Goal: Information Seeking & Learning: Learn about a topic

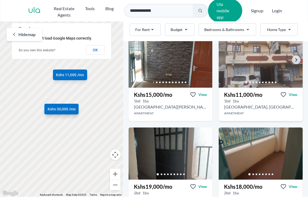
scroll to position [126, 0]
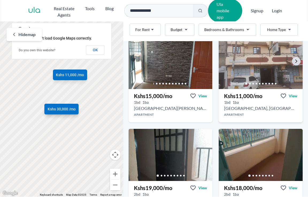
click at [263, 65] on img at bounding box center [261, 63] width 88 height 55
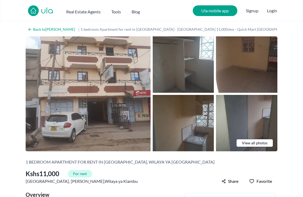
click at [253, 143] on span "View all photos" at bounding box center [255, 142] width 26 height 5
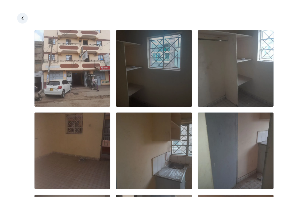
click at [160, 80] on img at bounding box center [154, 68] width 76 height 76
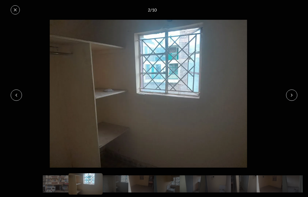
click at [290, 96] on icon at bounding box center [291, 95] width 4 height 4
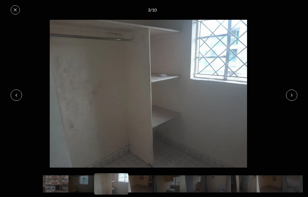
click at [290, 96] on icon at bounding box center [291, 95] width 4 height 4
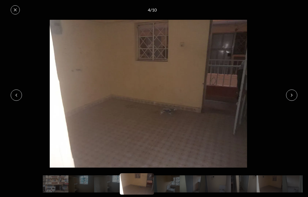
click at [290, 96] on icon at bounding box center [291, 95] width 4 height 4
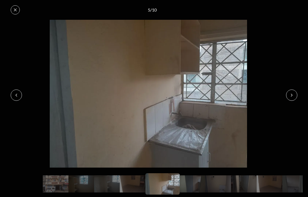
click at [290, 96] on icon at bounding box center [291, 95] width 4 height 4
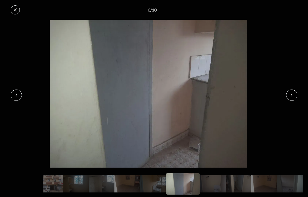
click at [290, 96] on icon at bounding box center [291, 95] width 4 height 4
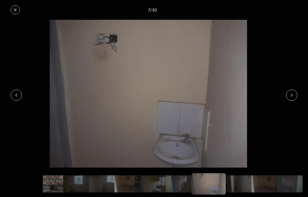
click at [290, 96] on icon at bounding box center [291, 95] width 4 height 4
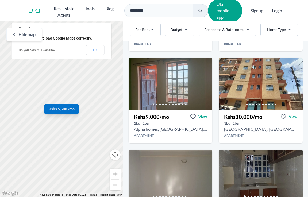
scroll to position [111, 0]
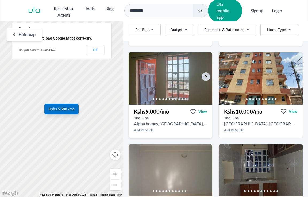
click at [166, 71] on img at bounding box center [170, 78] width 88 height 55
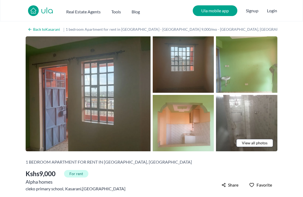
click at [267, 140] on span "View all photos" at bounding box center [255, 142] width 26 height 5
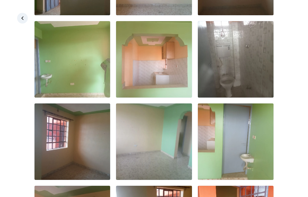
scroll to position [89, 0]
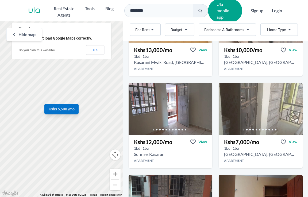
scroll to position [448, 0]
click at [263, 102] on img at bounding box center [261, 109] width 88 height 55
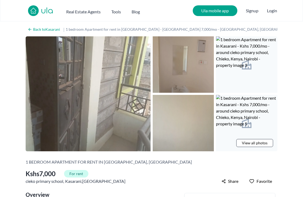
click at [184, 79] on img at bounding box center [183, 64] width 61 height 56
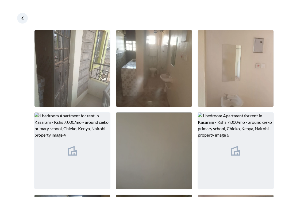
click at [155, 140] on img at bounding box center [154, 151] width 76 height 76
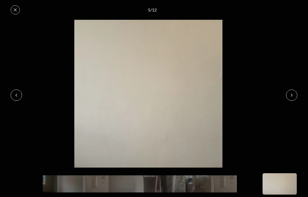
click at [293, 94] on icon at bounding box center [291, 95] width 4 height 4
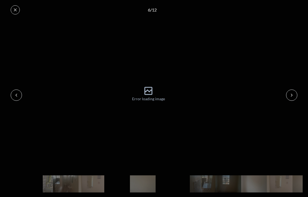
click at [293, 94] on icon at bounding box center [291, 95] width 4 height 4
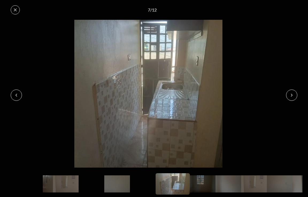
click at [293, 94] on icon at bounding box center [291, 95] width 4 height 4
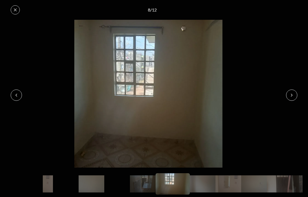
click at [293, 94] on icon at bounding box center [291, 95] width 4 height 4
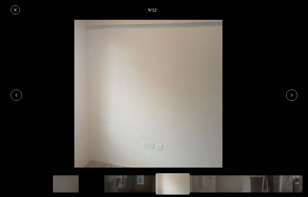
click at [18, 96] on icon at bounding box center [16, 95] width 4 height 4
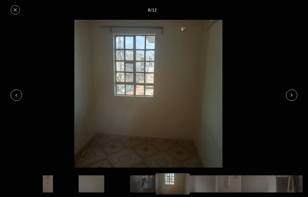
click at [17, 96] on icon at bounding box center [16, 95] width 4 height 4
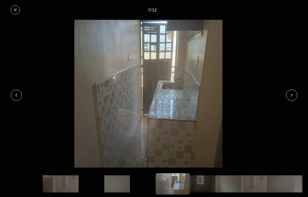
click at [289, 93] on button at bounding box center [291, 95] width 11 height 11
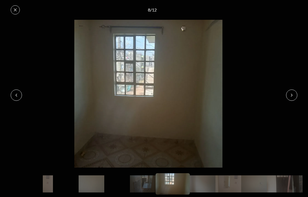
click at [289, 93] on button at bounding box center [291, 95] width 11 height 11
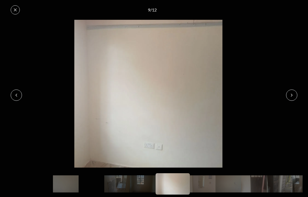
click at [289, 93] on button at bounding box center [291, 95] width 11 height 11
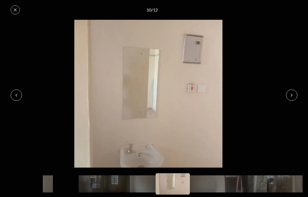
click at [289, 93] on button at bounding box center [291, 95] width 11 height 11
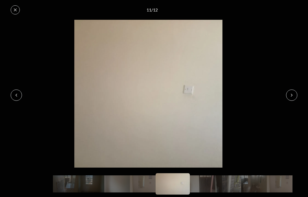
click at [289, 93] on button at bounding box center [291, 95] width 11 height 11
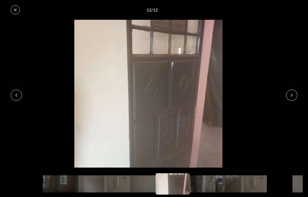
click at [289, 93] on button at bounding box center [291, 95] width 11 height 11
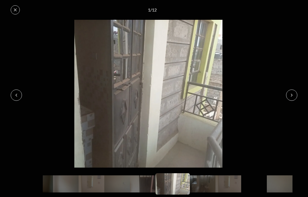
click at [289, 93] on button at bounding box center [291, 95] width 11 height 11
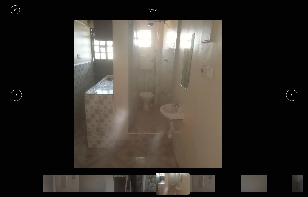
click at [289, 93] on button at bounding box center [291, 95] width 11 height 11
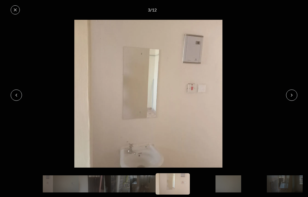
click at [289, 93] on button at bounding box center [291, 95] width 11 height 11
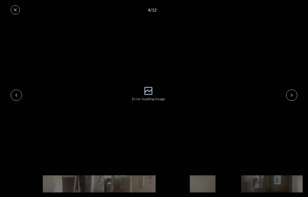
click at [289, 93] on button at bounding box center [291, 95] width 11 height 11
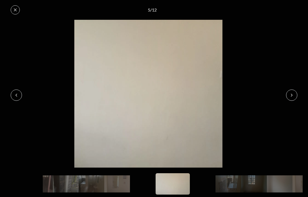
click at [289, 93] on button at bounding box center [291, 95] width 11 height 11
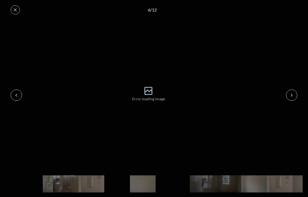
click at [289, 93] on button at bounding box center [291, 95] width 11 height 11
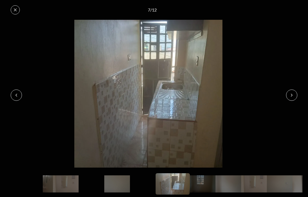
click at [289, 93] on button at bounding box center [291, 95] width 11 height 11
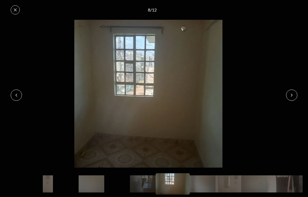
click at [289, 93] on button at bounding box center [291, 95] width 11 height 11
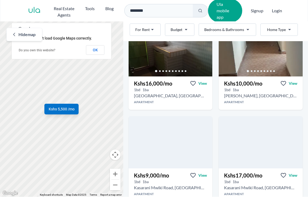
scroll to position [793, 0]
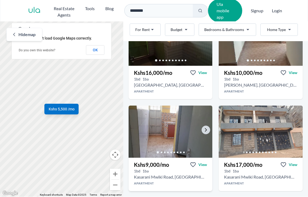
click at [160, 119] on img at bounding box center [170, 131] width 88 height 55
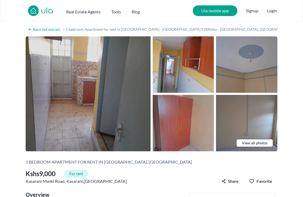
click at [79, 85] on img at bounding box center [88, 93] width 125 height 115
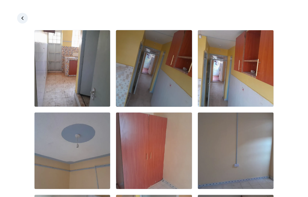
click at [139, 82] on img at bounding box center [154, 68] width 76 height 76
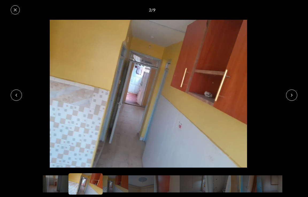
click at [290, 96] on icon at bounding box center [291, 95] width 4 height 4
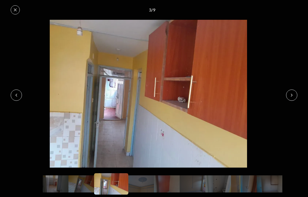
click at [290, 96] on icon at bounding box center [291, 95] width 4 height 4
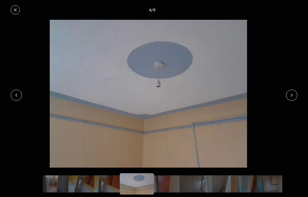
click at [290, 96] on icon at bounding box center [291, 95] width 4 height 4
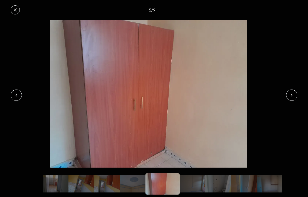
click at [290, 96] on icon at bounding box center [291, 95] width 4 height 4
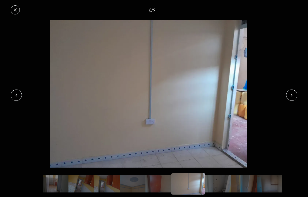
click at [290, 96] on icon at bounding box center [291, 95] width 4 height 4
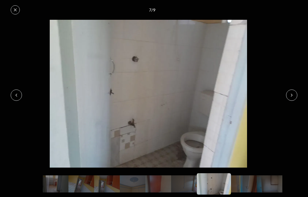
click at [290, 96] on icon at bounding box center [291, 95] width 4 height 4
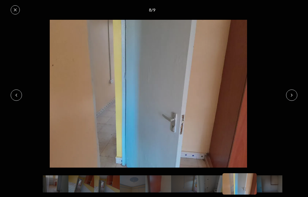
click at [290, 96] on icon at bounding box center [291, 95] width 4 height 4
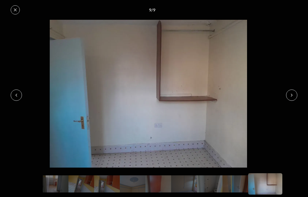
click at [290, 96] on icon at bounding box center [291, 95] width 4 height 4
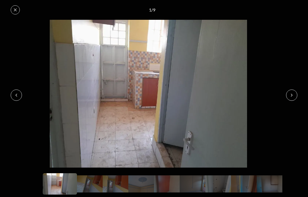
click at [290, 96] on icon at bounding box center [291, 95] width 4 height 4
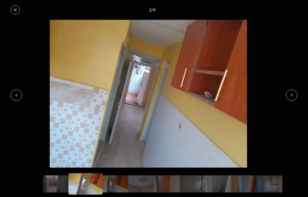
click at [290, 96] on icon at bounding box center [291, 95] width 4 height 4
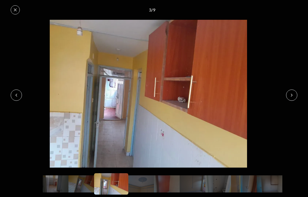
click at [290, 96] on icon at bounding box center [291, 95] width 4 height 4
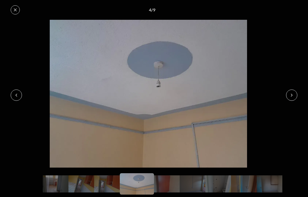
click at [290, 96] on icon at bounding box center [291, 95] width 4 height 4
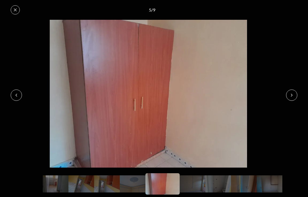
click at [290, 96] on icon at bounding box center [291, 95] width 4 height 4
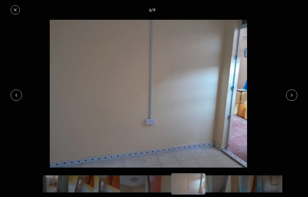
click at [290, 96] on icon at bounding box center [291, 95] width 4 height 4
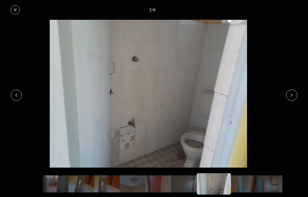
click at [290, 96] on icon at bounding box center [291, 95] width 4 height 4
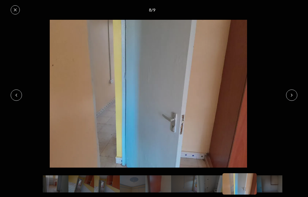
click at [290, 96] on icon at bounding box center [291, 95] width 4 height 4
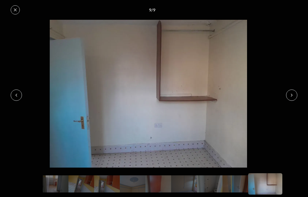
click at [290, 96] on icon at bounding box center [291, 95] width 4 height 4
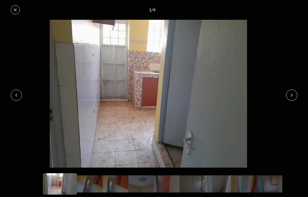
click at [290, 95] on icon at bounding box center [291, 95] width 4 height 4
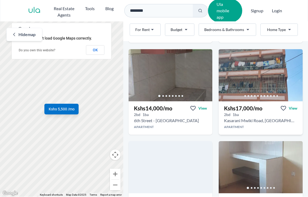
scroll to position [1175, 0]
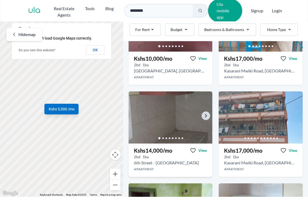
click at [185, 125] on img at bounding box center [170, 117] width 88 height 55
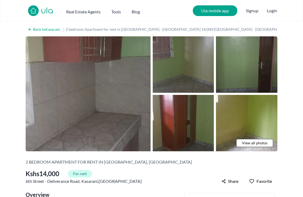
click at [191, 69] on img at bounding box center [183, 64] width 61 height 56
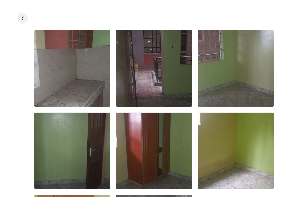
click at [175, 68] on img at bounding box center [154, 68] width 76 height 76
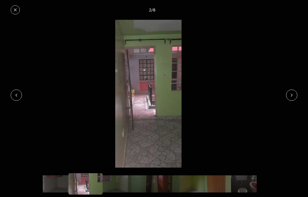
click at [295, 96] on button at bounding box center [291, 95] width 11 height 11
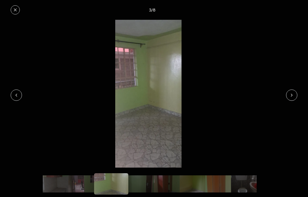
click at [295, 96] on button at bounding box center [291, 95] width 11 height 11
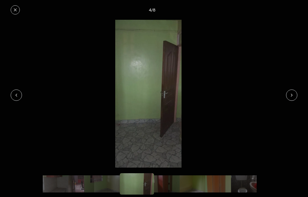
click at [295, 96] on button at bounding box center [291, 95] width 11 height 11
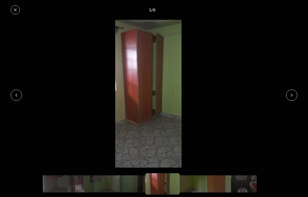
click at [295, 96] on button at bounding box center [291, 95] width 11 height 11
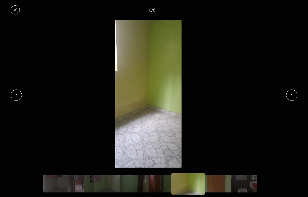
click at [295, 96] on button at bounding box center [291, 95] width 11 height 11
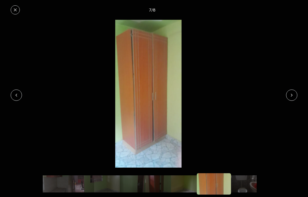
click at [293, 95] on icon at bounding box center [291, 95] width 4 height 4
